Goal: Task Accomplishment & Management: Use online tool/utility

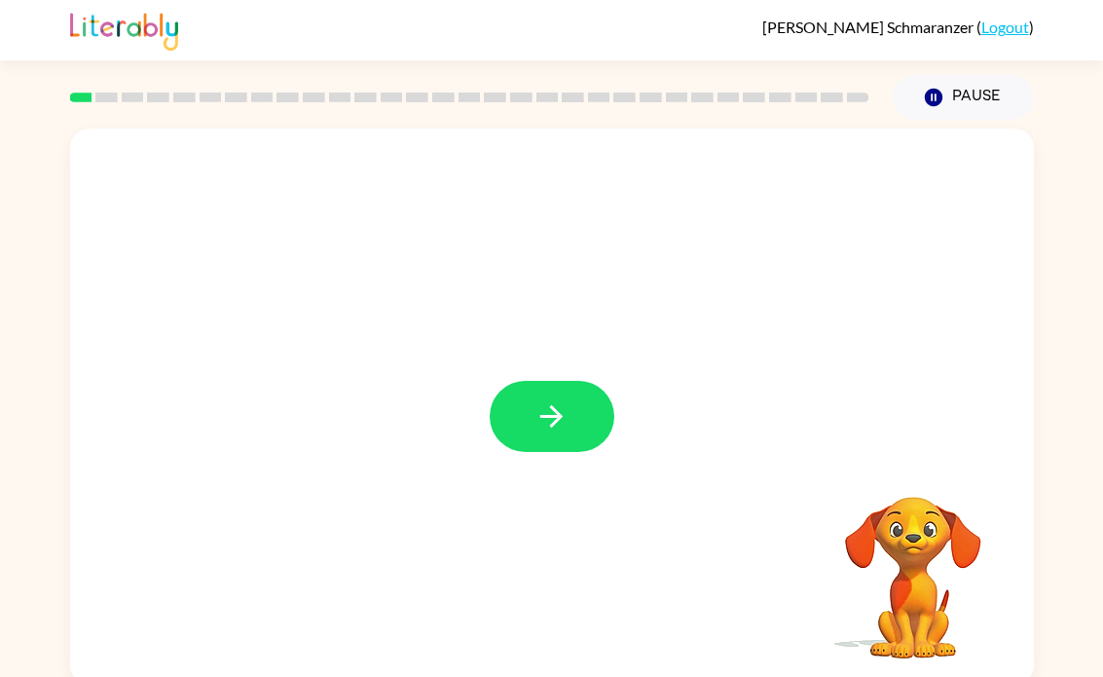
click at [526, 428] on button "button" at bounding box center [552, 416] width 125 height 71
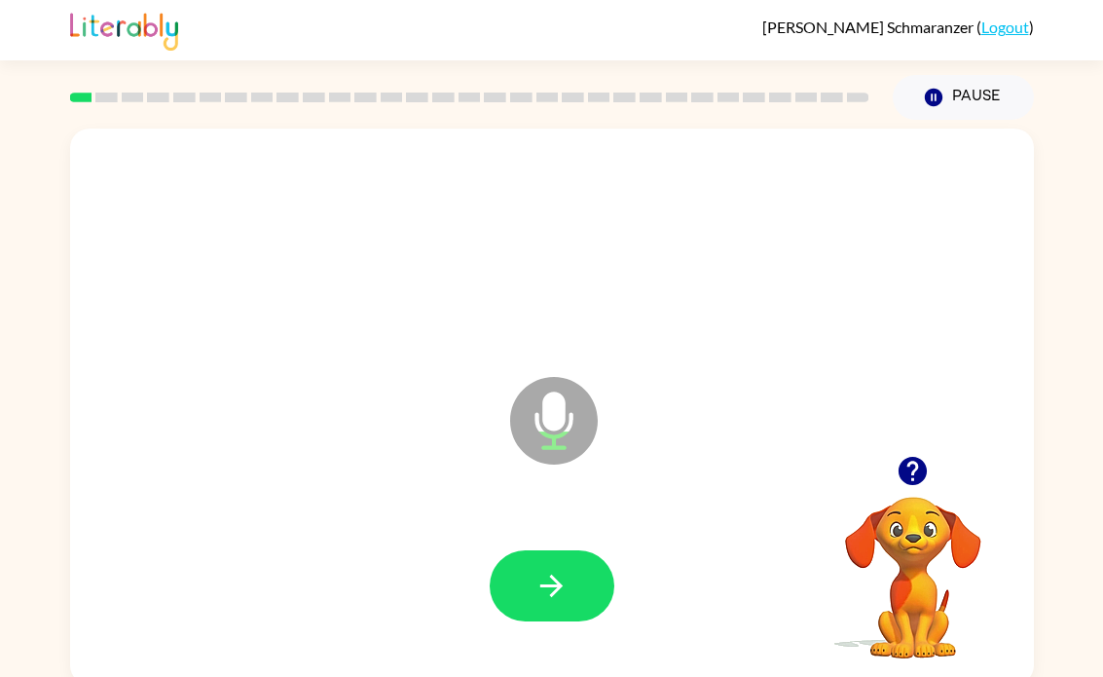
click at [587, 576] on button "button" at bounding box center [552, 585] width 125 height 71
click at [573, 583] on button "button" at bounding box center [552, 585] width 125 height 71
click at [553, 587] on icon "button" at bounding box center [551, 585] width 22 height 22
click at [569, 571] on button "button" at bounding box center [552, 585] width 125 height 71
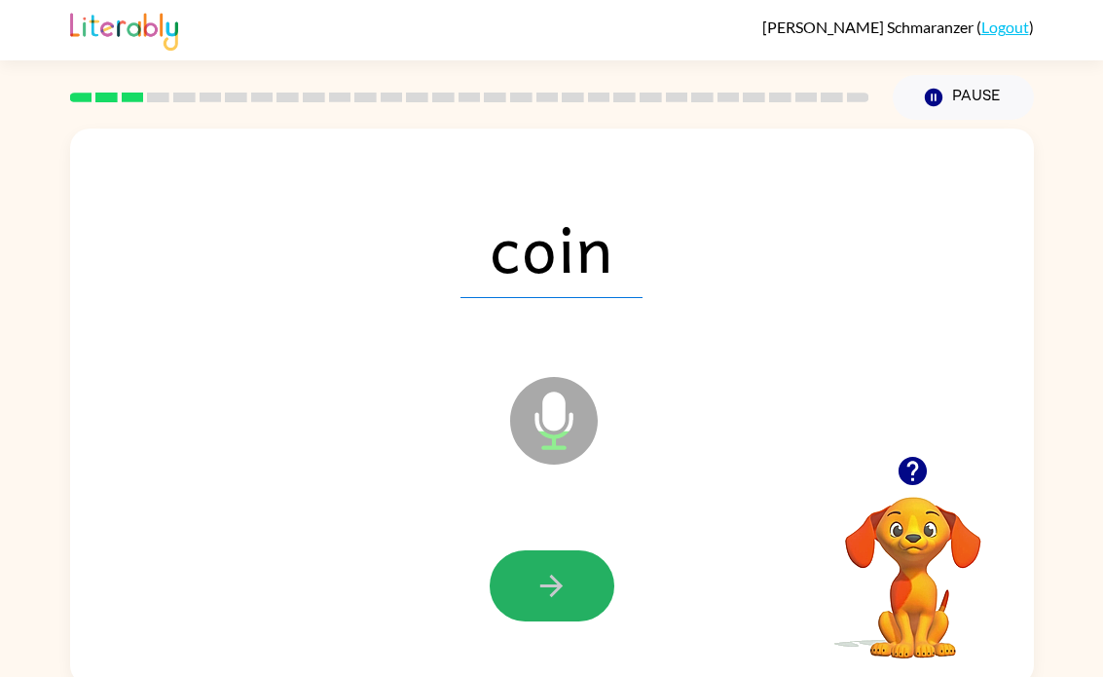
click at [568, 572] on icon "button" at bounding box center [552, 586] width 34 height 34
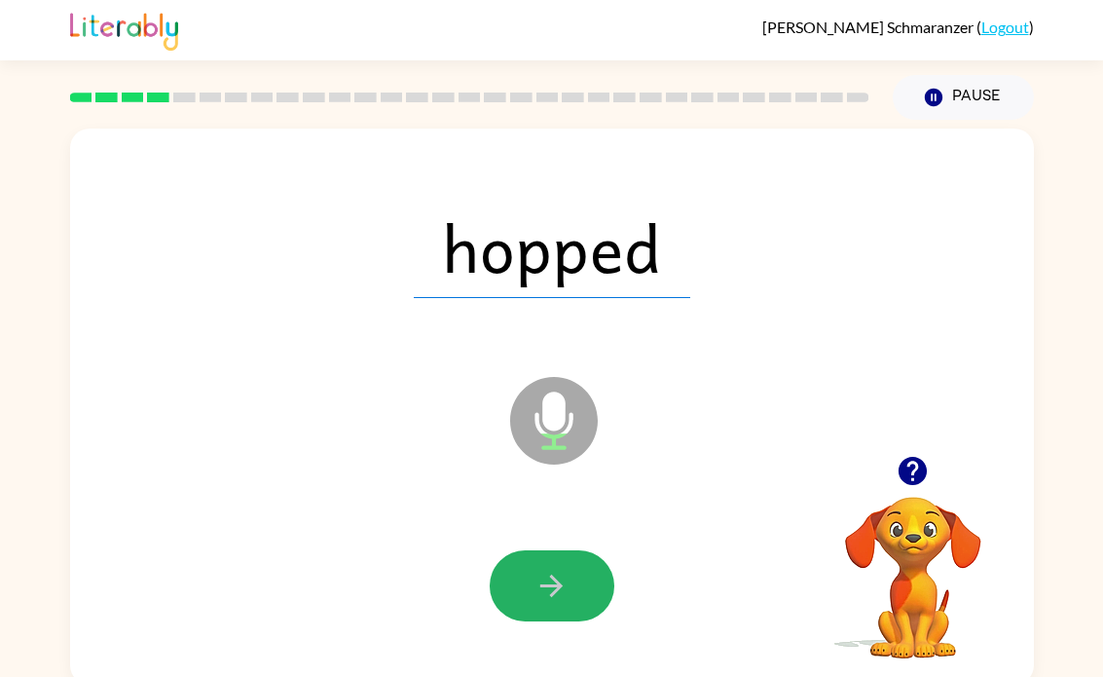
click at [560, 599] on icon "button" at bounding box center [552, 586] width 34 height 34
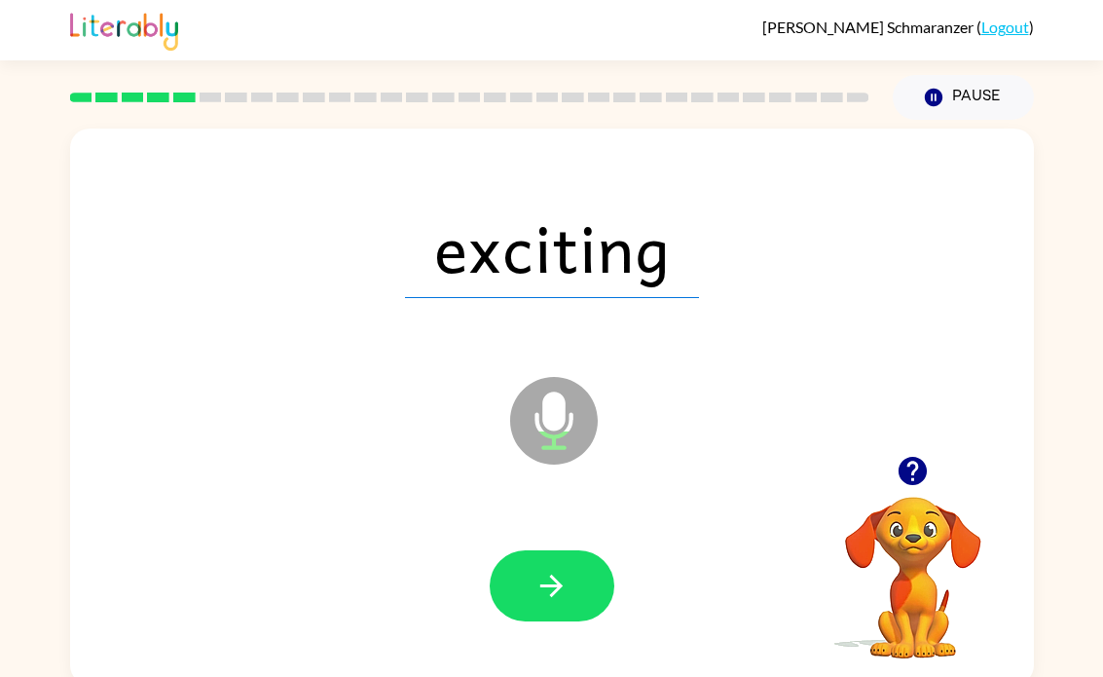
click at [545, 564] on button "button" at bounding box center [552, 585] width 125 height 71
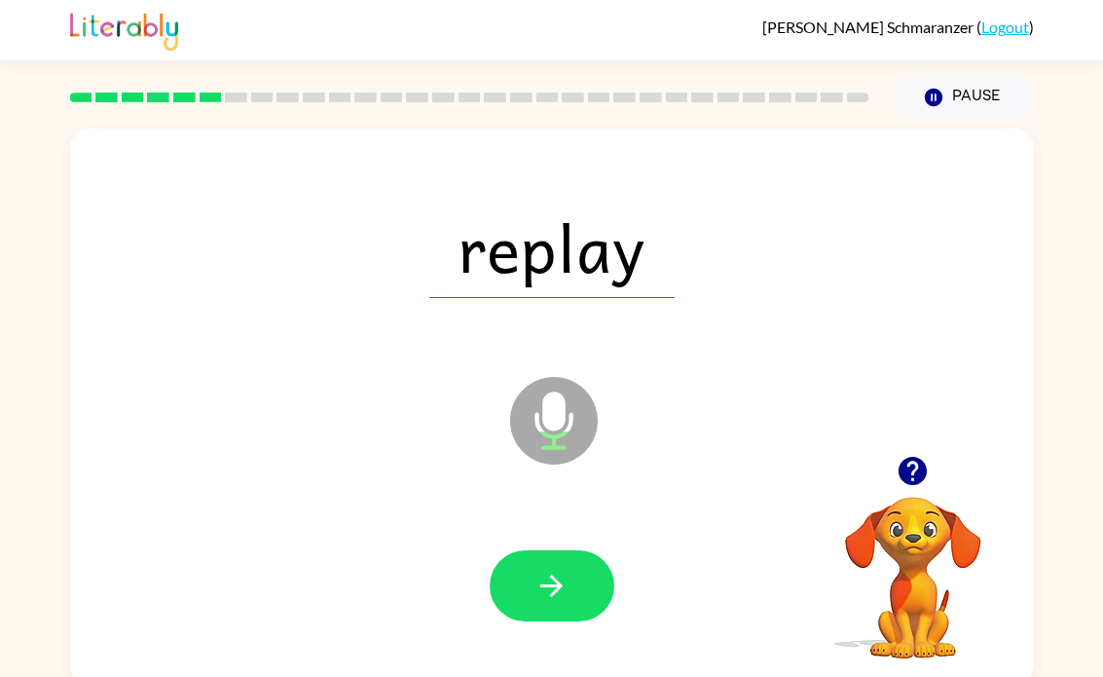
click at [558, 592] on icon "button" at bounding box center [552, 586] width 34 height 34
click at [578, 593] on button "button" at bounding box center [552, 585] width 125 height 71
click at [576, 590] on button "button" at bounding box center [552, 585] width 125 height 71
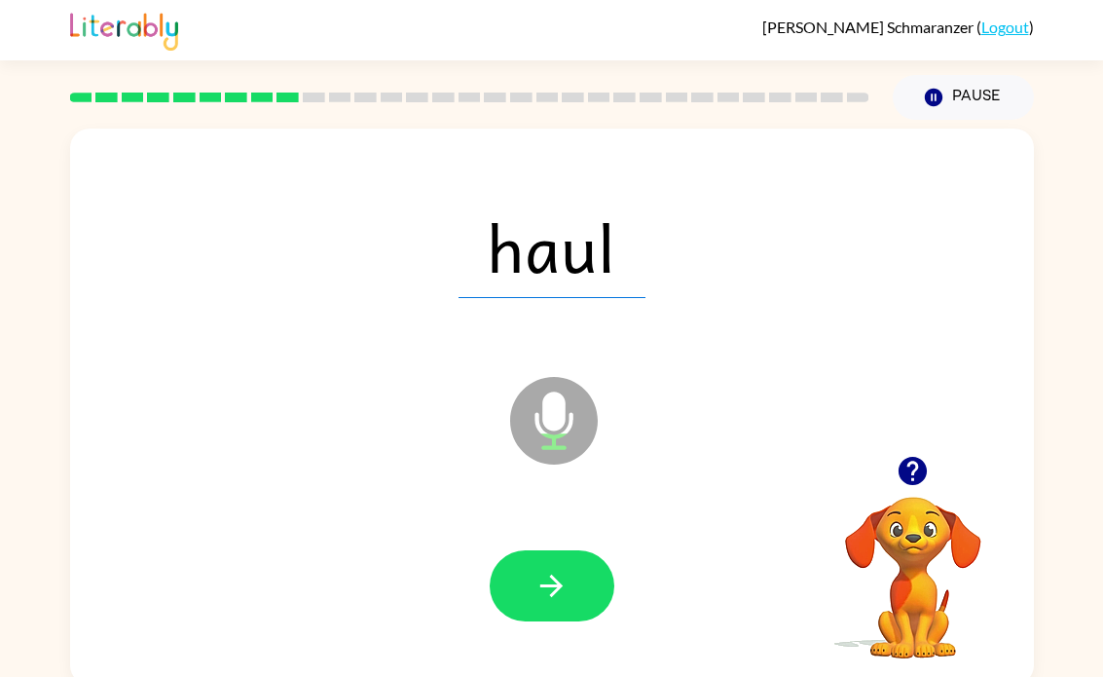
click at [542, 608] on button "button" at bounding box center [552, 585] width 125 height 71
click at [569, 577] on button "button" at bounding box center [552, 585] width 125 height 71
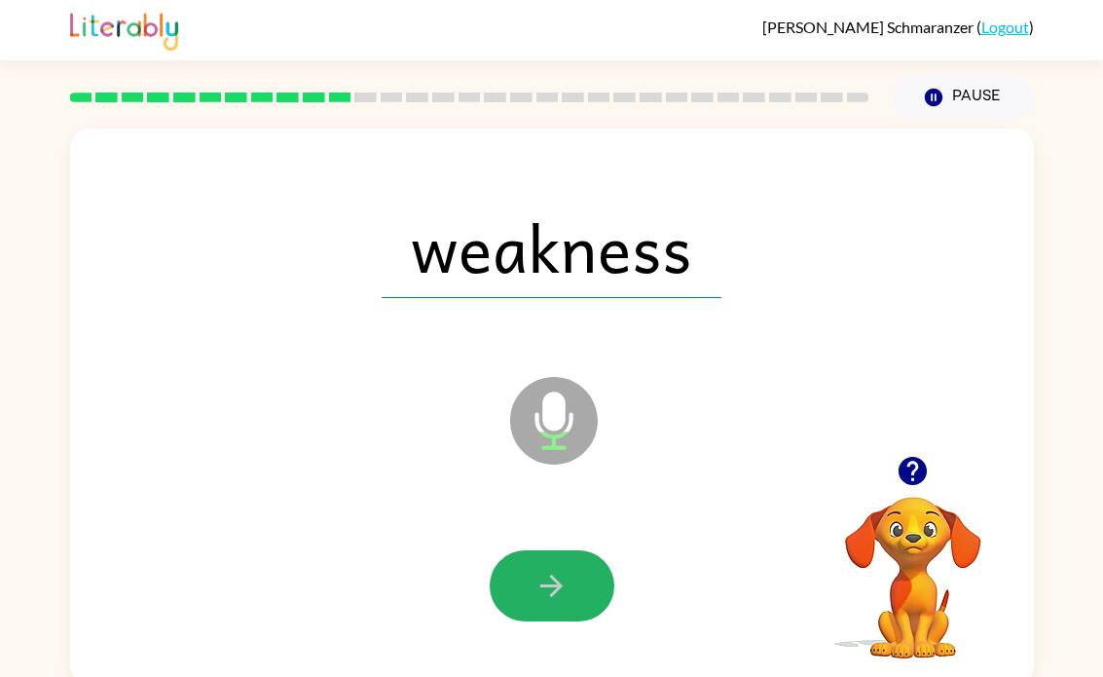
click at [599, 574] on button "button" at bounding box center [552, 585] width 125 height 71
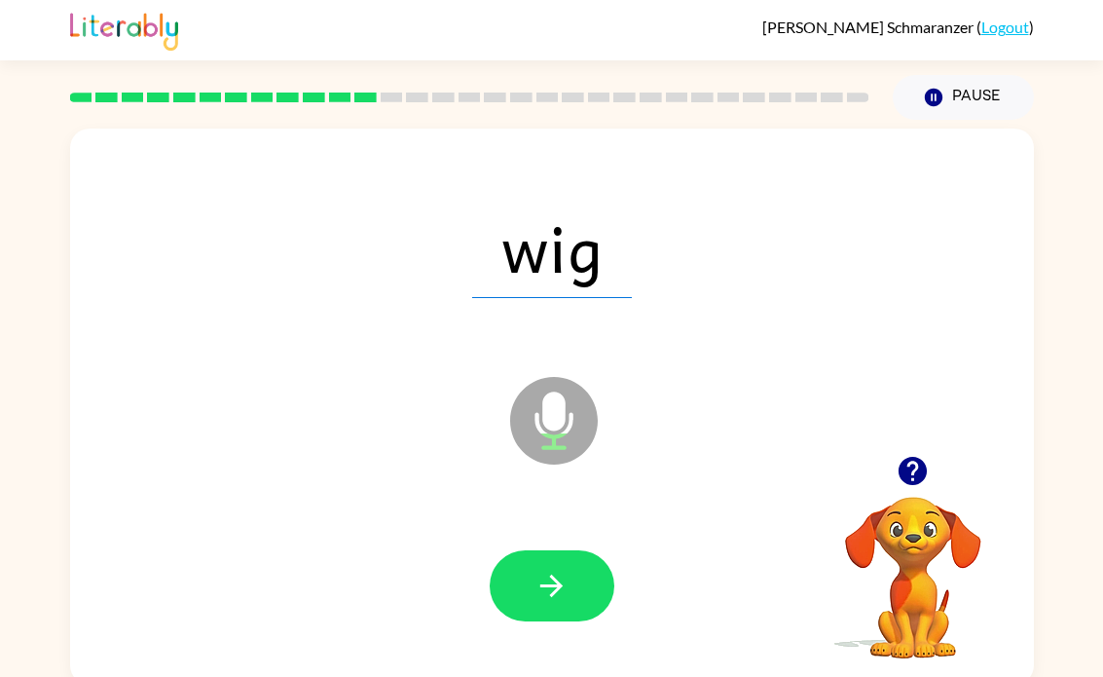
click at [573, 583] on button "button" at bounding box center [552, 585] width 125 height 71
click at [579, 597] on button "button" at bounding box center [552, 585] width 125 height 71
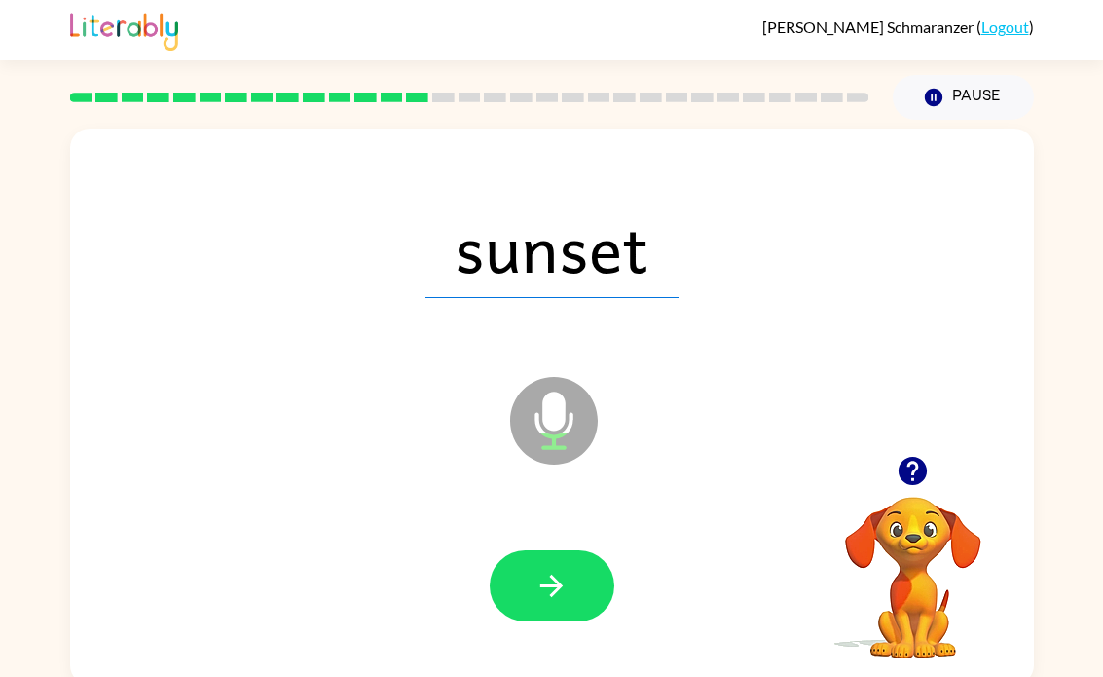
click at [584, 571] on button "button" at bounding box center [552, 585] width 125 height 71
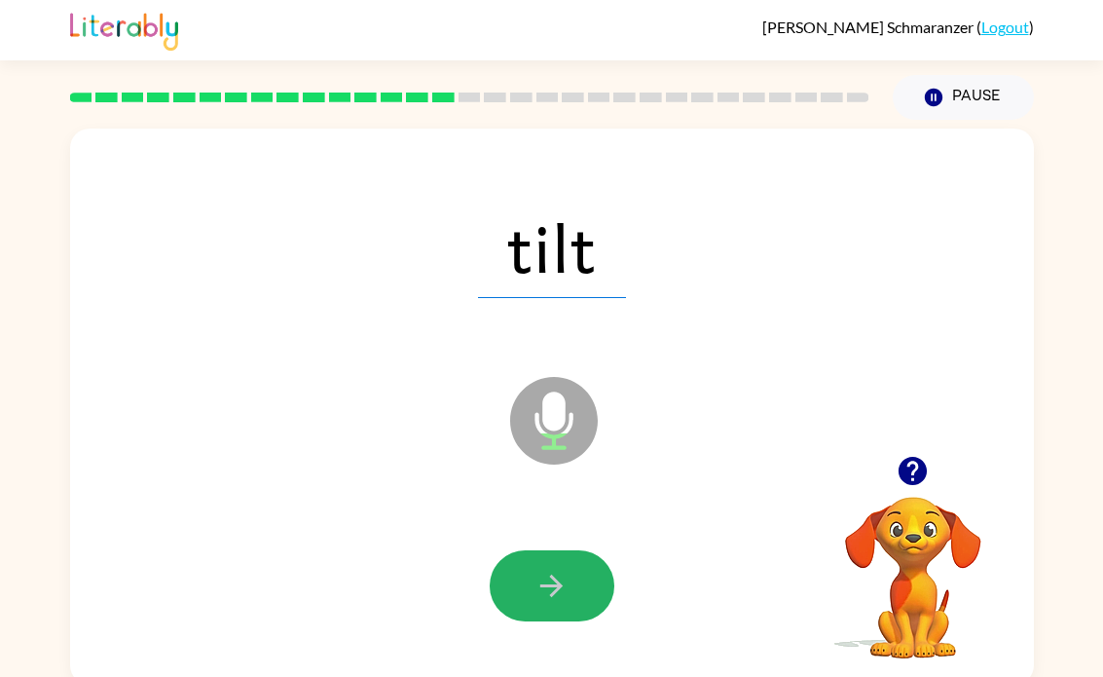
click at [568, 593] on icon "button" at bounding box center [552, 586] width 34 height 34
click at [587, 574] on button "button" at bounding box center [552, 585] width 125 height 71
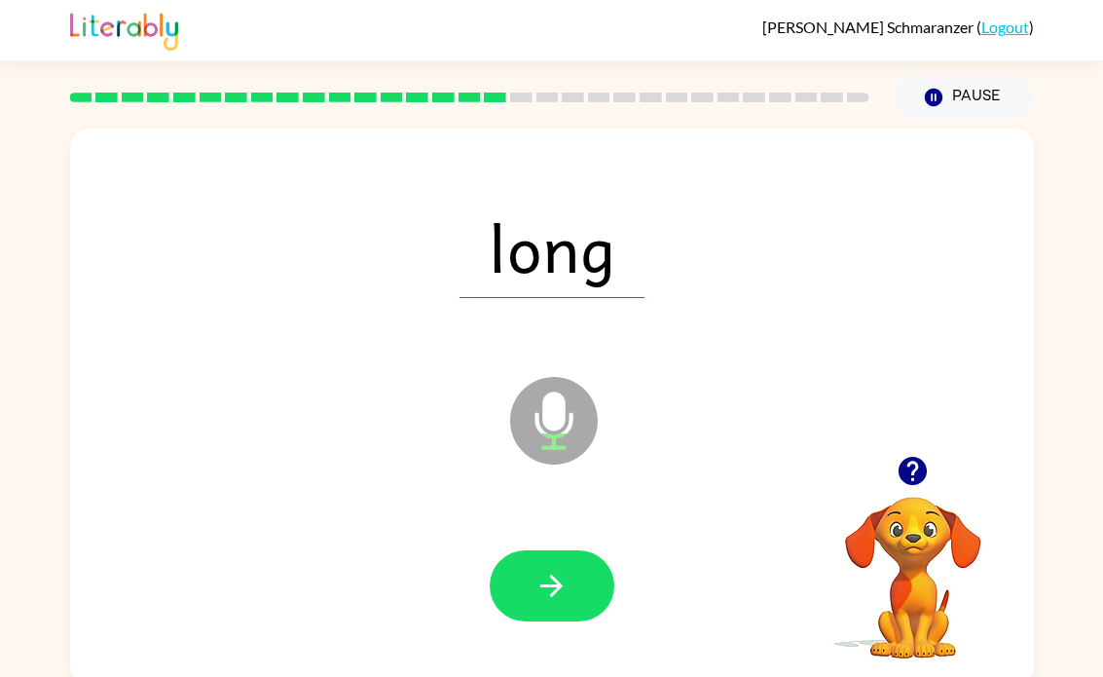
click at [576, 589] on button "button" at bounding box center [552, 585] width 125 height 71
click at [575, 584] on button "button" at bounding box center [552, 585] width 125 height 71
click at [572, 589] on button "button" at bounding box center [552, 585] width 125 height 71
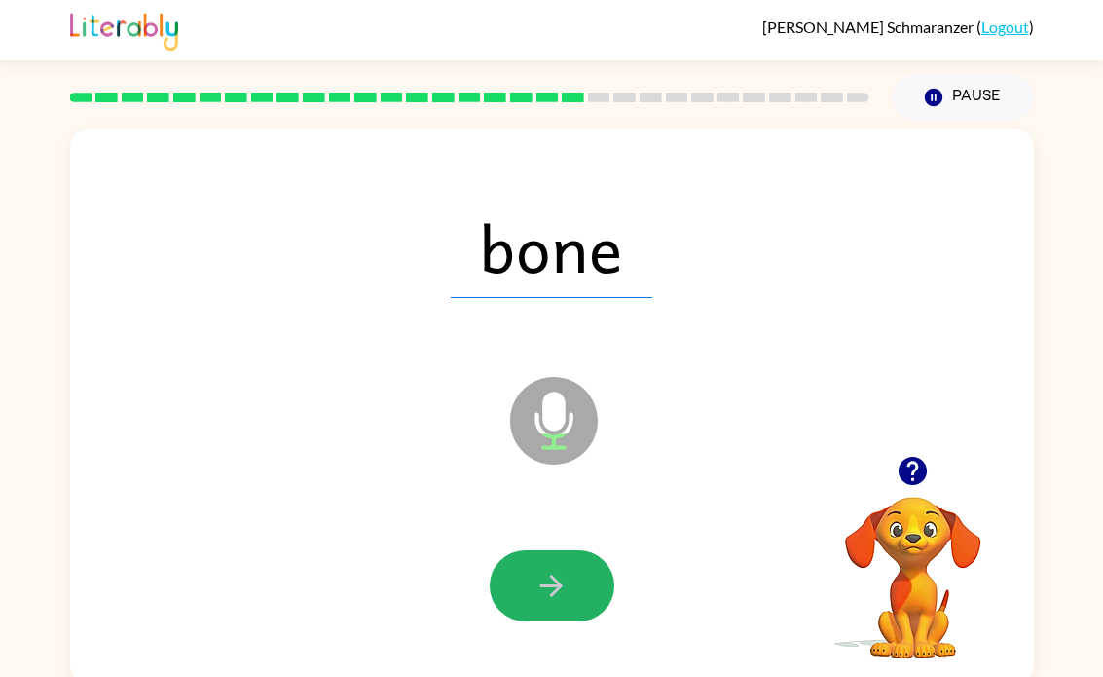
click at [591, 605] on button "button" at bounding box center [552, 585] width 125 height 71
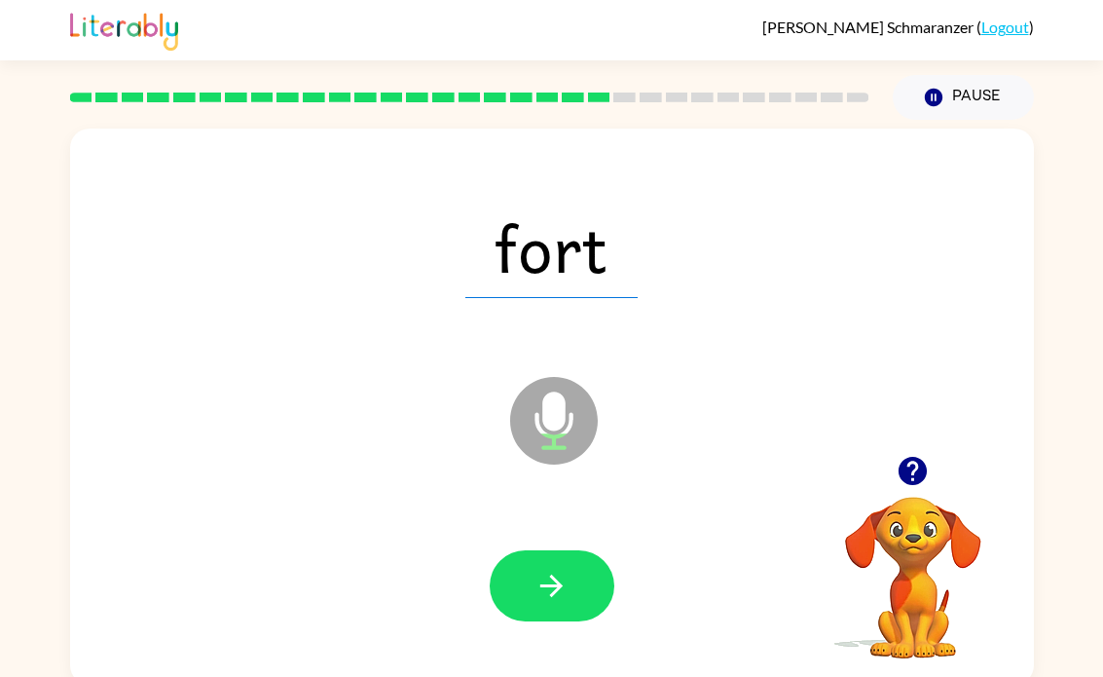
click at [586, 573] on button "button" at bounding box center [552, 585] width 125 height 71
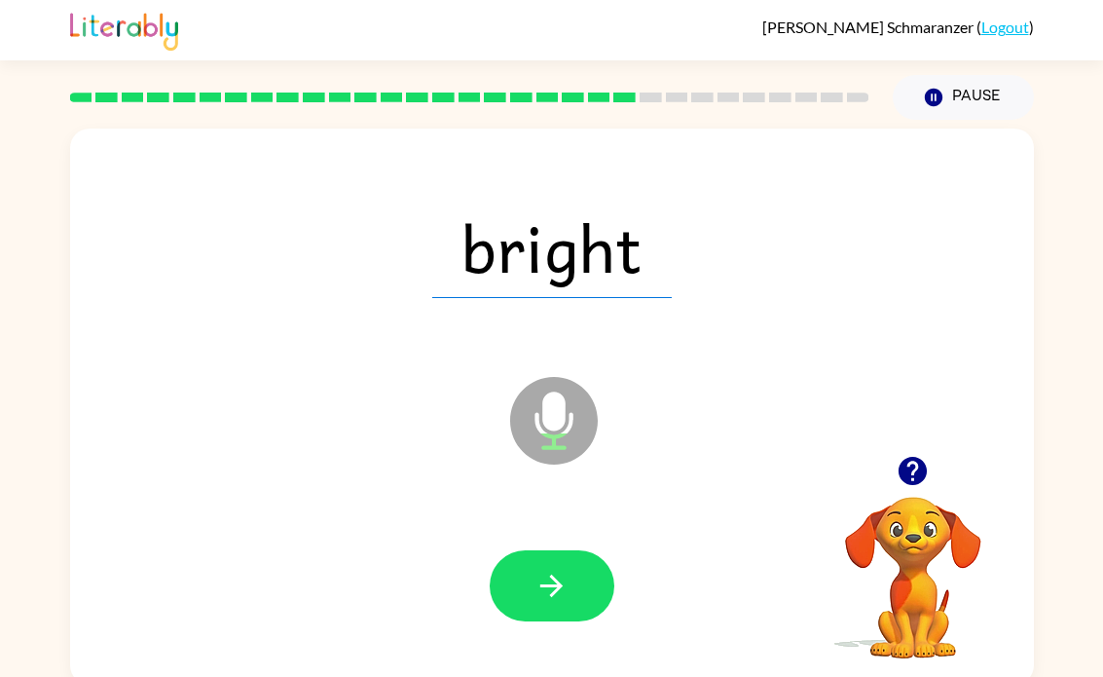
click at [591, 590] on button "button" at bounding box center [552, 585] width 125 height 71
click at [572, 581] on button "button" at bounding box center [552, 585] width 125 height 71
click at [585, 585] on button "button" at bounding box center [552, 585] width 125 height 71
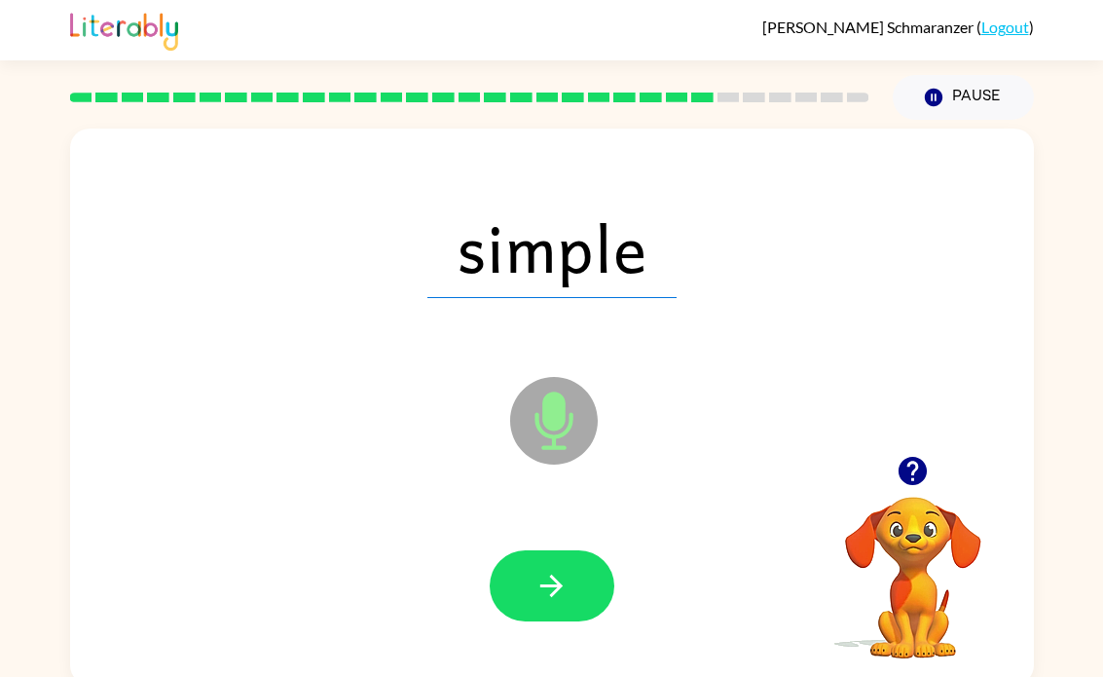
click at [594, 613] on button "button" at bounding box center [552, 585] width 125 height 71
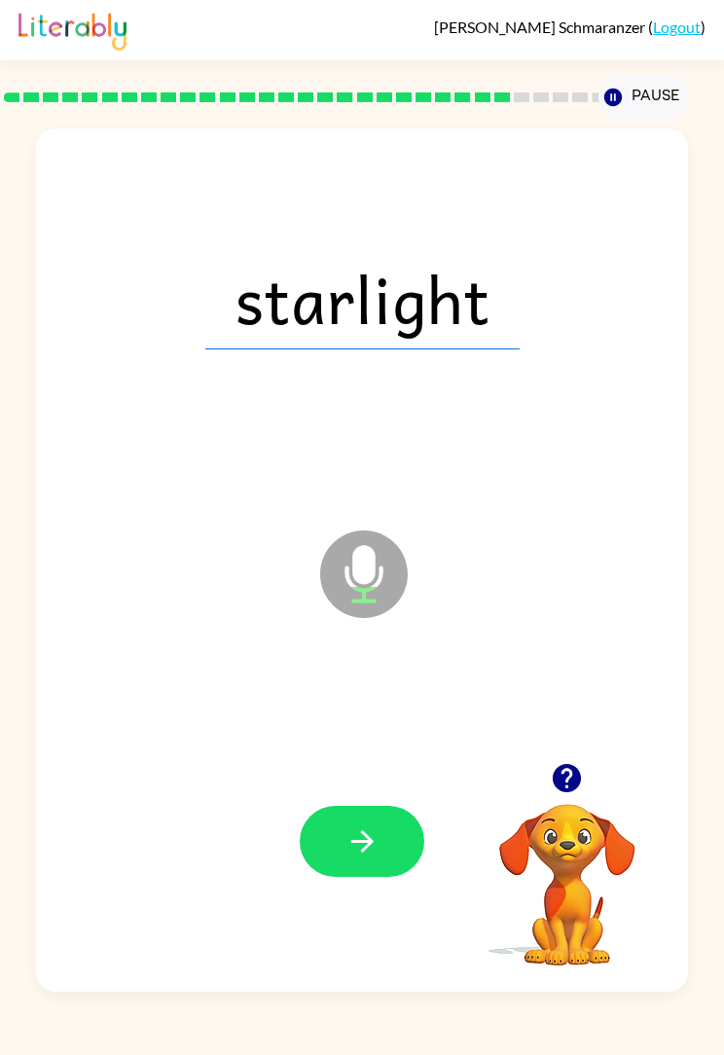
click at [351, 676] on icon "button" at bounding box center [363, 842] width 34 height 34
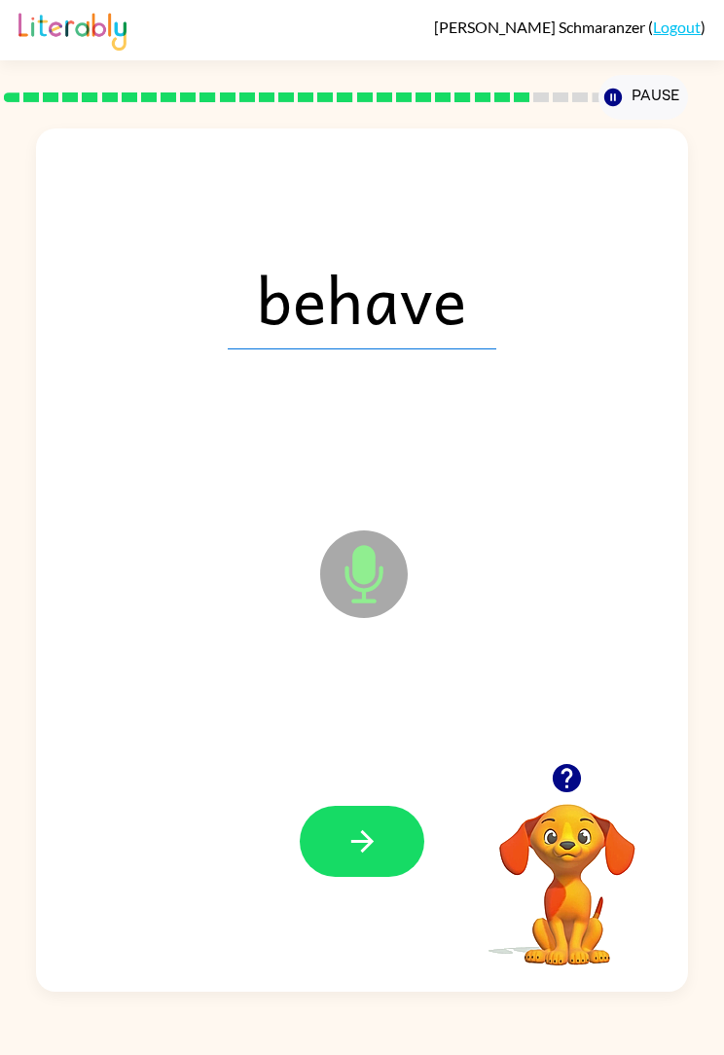
click at [344, 676] on button "button" at bounding box center [362, 841] width 125 height 71
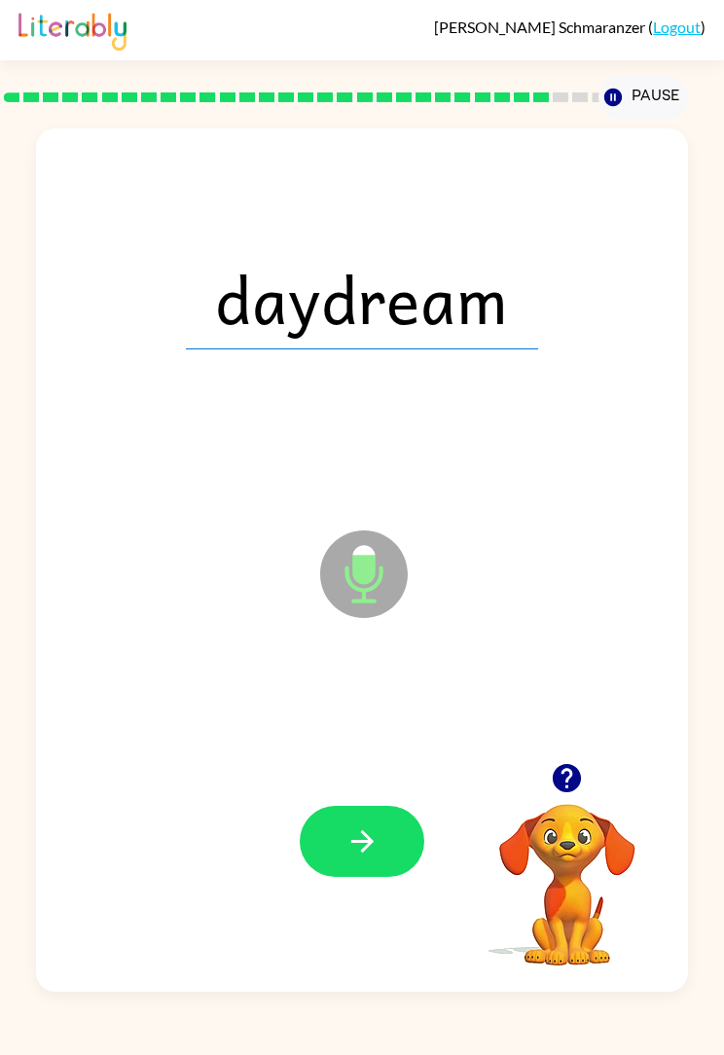
click at [314, 676] on button "button" at bounding box center [362, 841] width 125 height 71
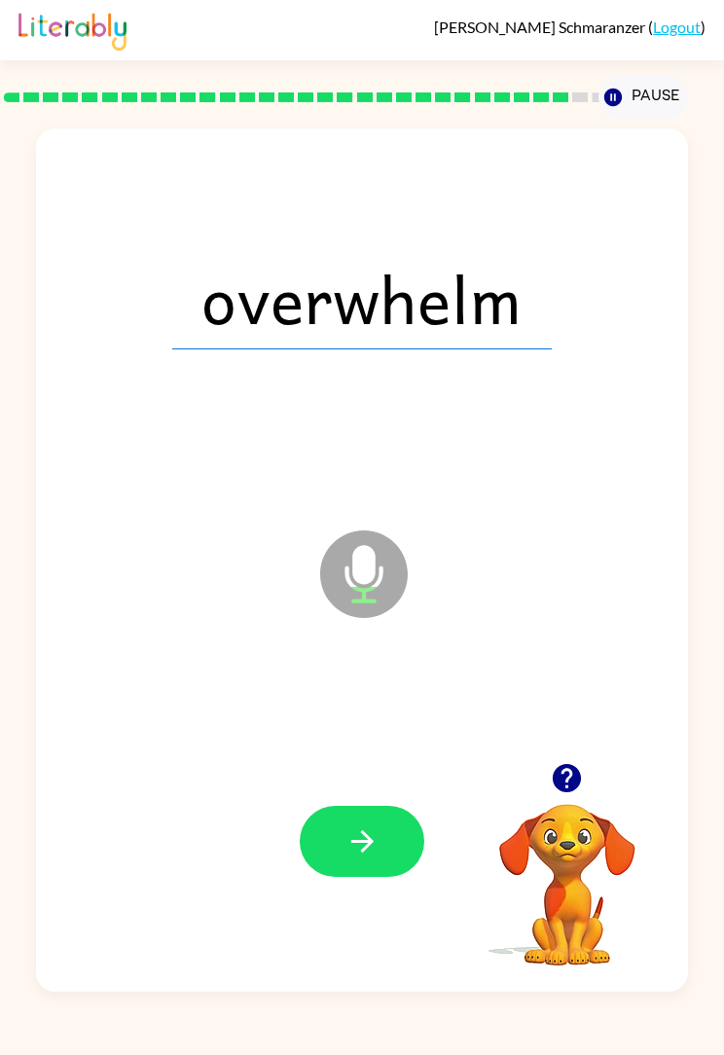
click at [322, 676] on button "button" at bounding box center [362, 841] width 125 height 71
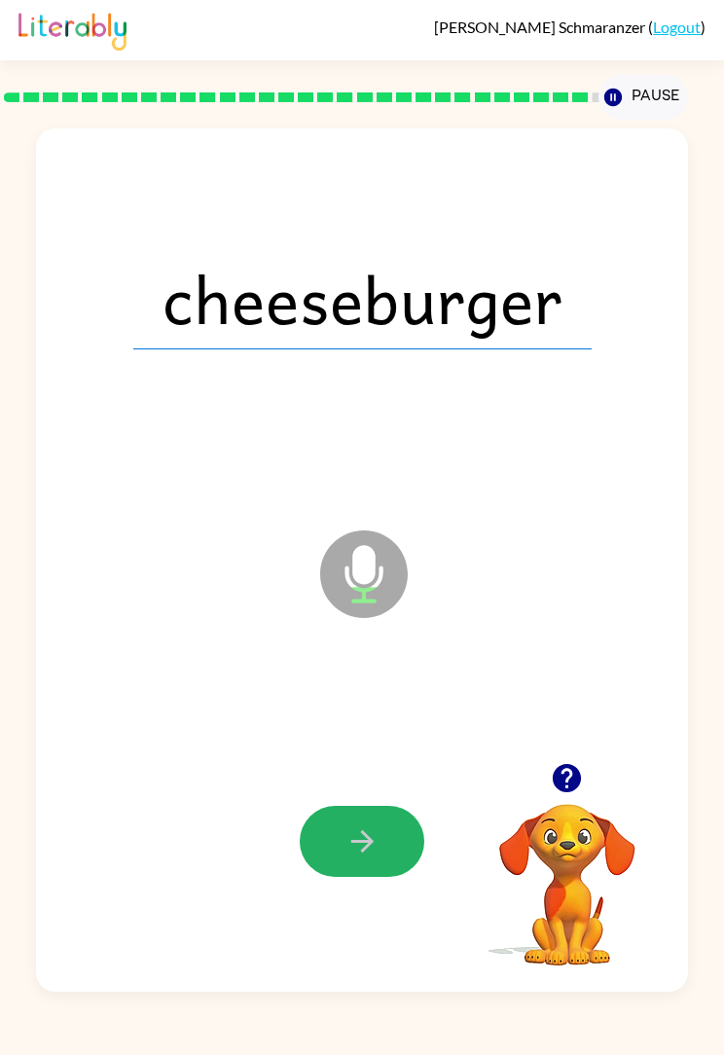
click at [317, 676] on button "button" at bounding box center [362, 841] width 125 height 71
